Goal: Information Seeking & Learning: Learn about a topic

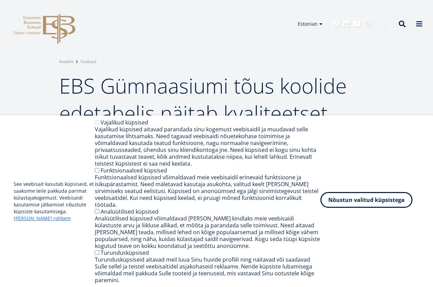
drag, startPoint x: 382, startPoint y: 205, endPoint x: 438, endPoint y: 110, distance: 111.1
click at [382, 205] on button "Nõustun valitud küpsistega" at bounding box center [367, 200] width 92 height 16
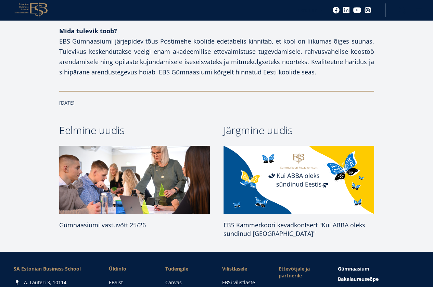
scroll to position [780, 0]
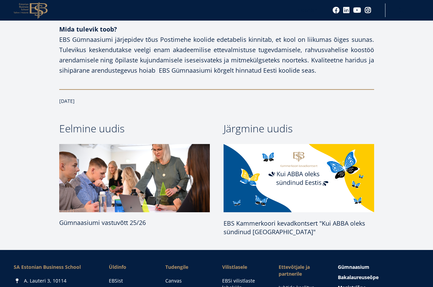
click at [95, 218] on span "Gümnaasiumi vastuvõtt 25/26" at bounding box center [102, 222] width 87 height 8
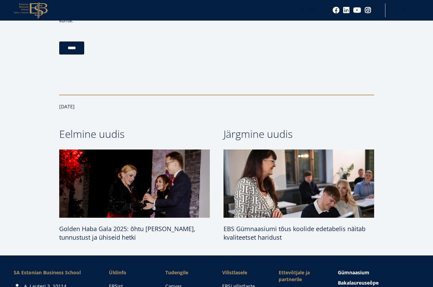
scroll to position [838, 0]
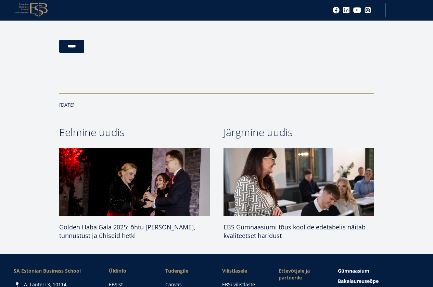
drag, startPoint x: 438, startPoint y: 55, endPoint x: 438, endPoint y: 234, distance: 178.8
